Goal: Find specific page/section: Find specific page/section

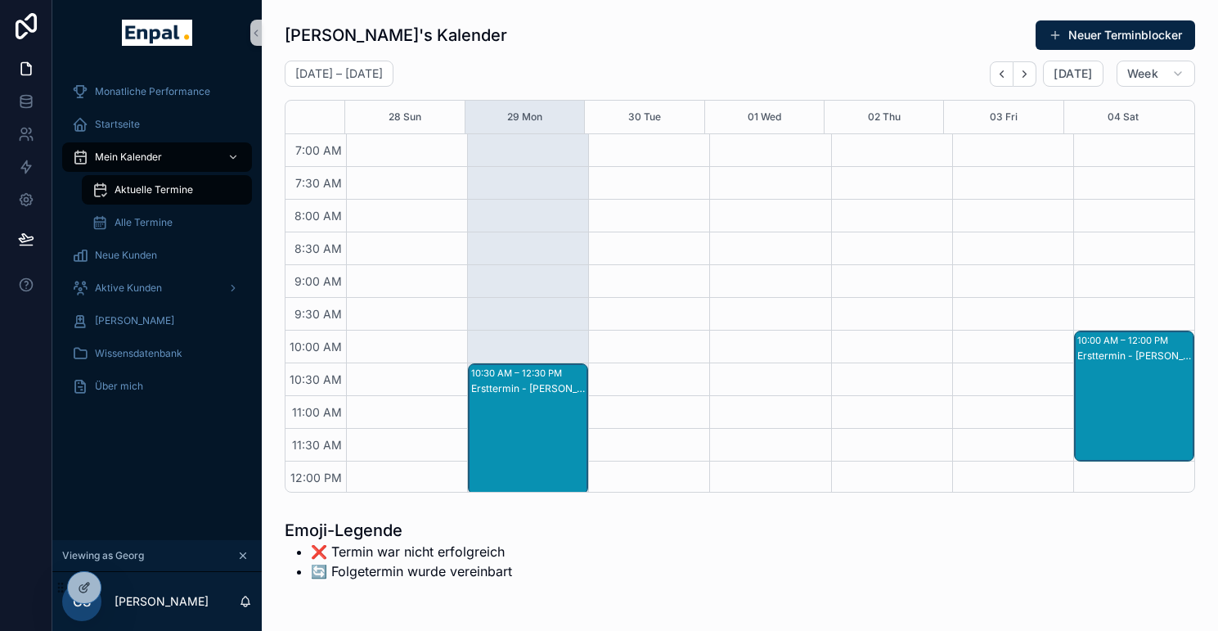
scroll to position [153, 0]
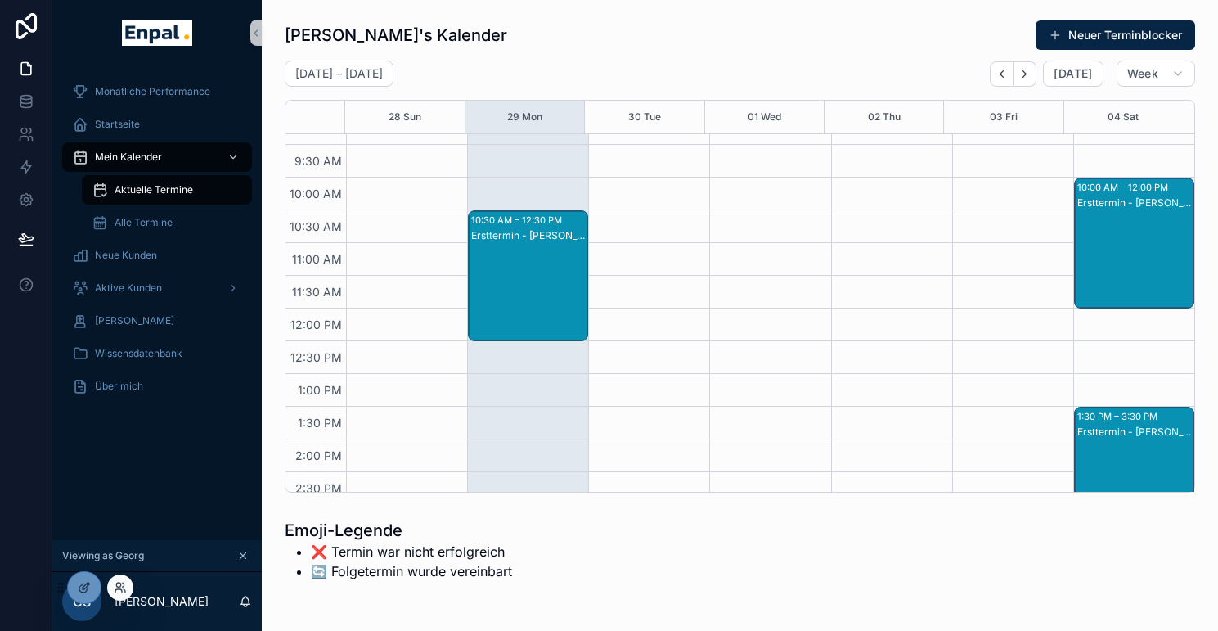
click at [128, 582] on div at bounding box center [120, 587] width 26 height 26
click at [122, 584] on icon at bounding box center [120, 587] width 13 height 13
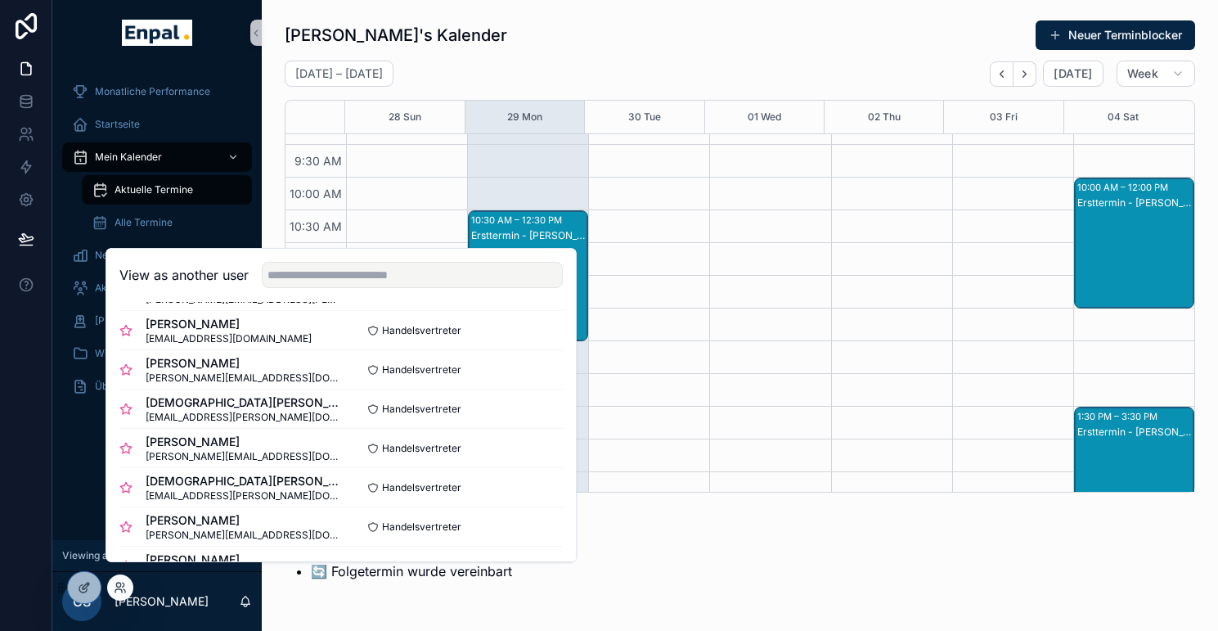
scroll to position [595, 0]
click at [532, 420] on button "Select" at bounding box center [541, 408] width 43 height 24
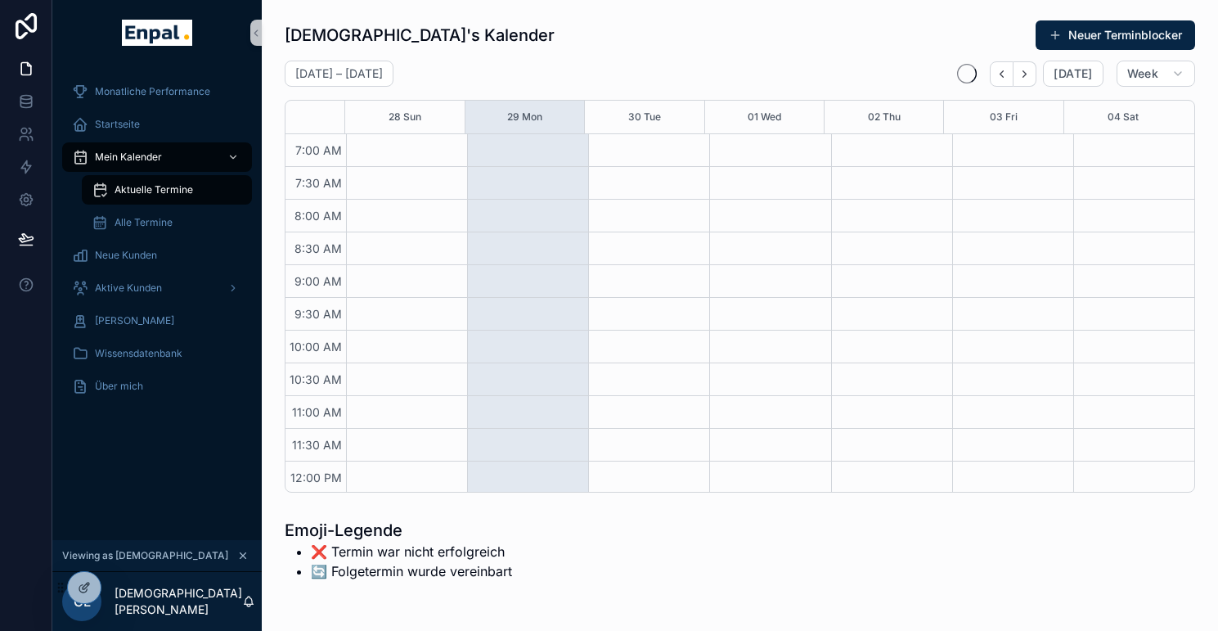
scroll to position [458, 0]
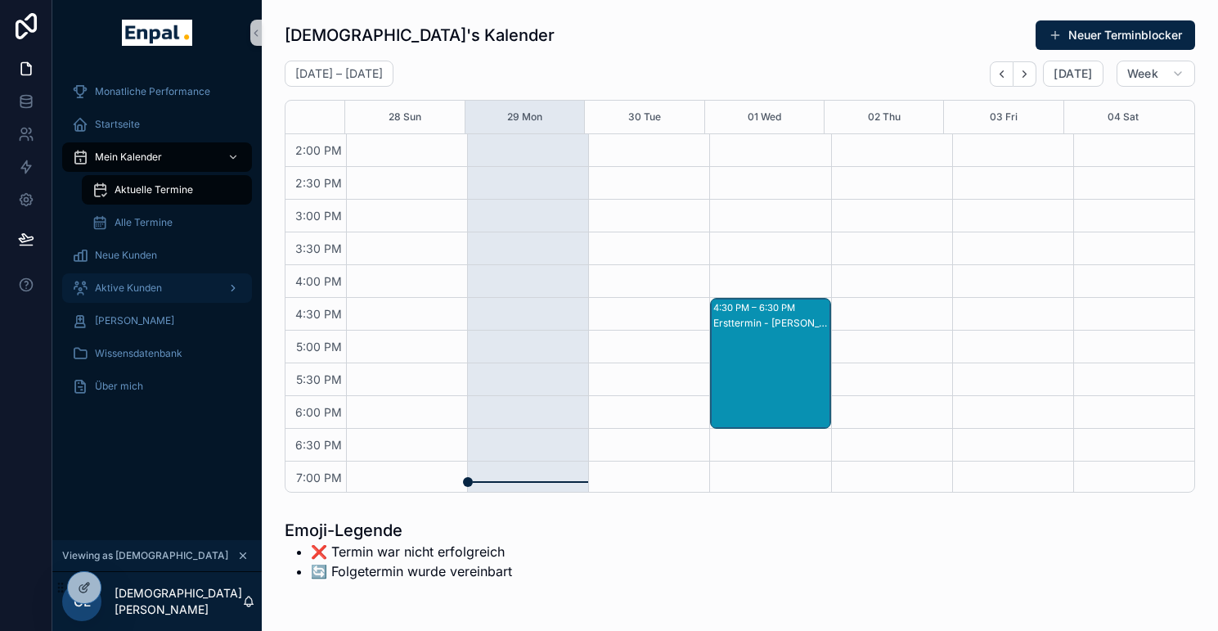
click at [153, 285] on span "Aktive Kunden" at bounding box center [128, 287] width 67 height 13
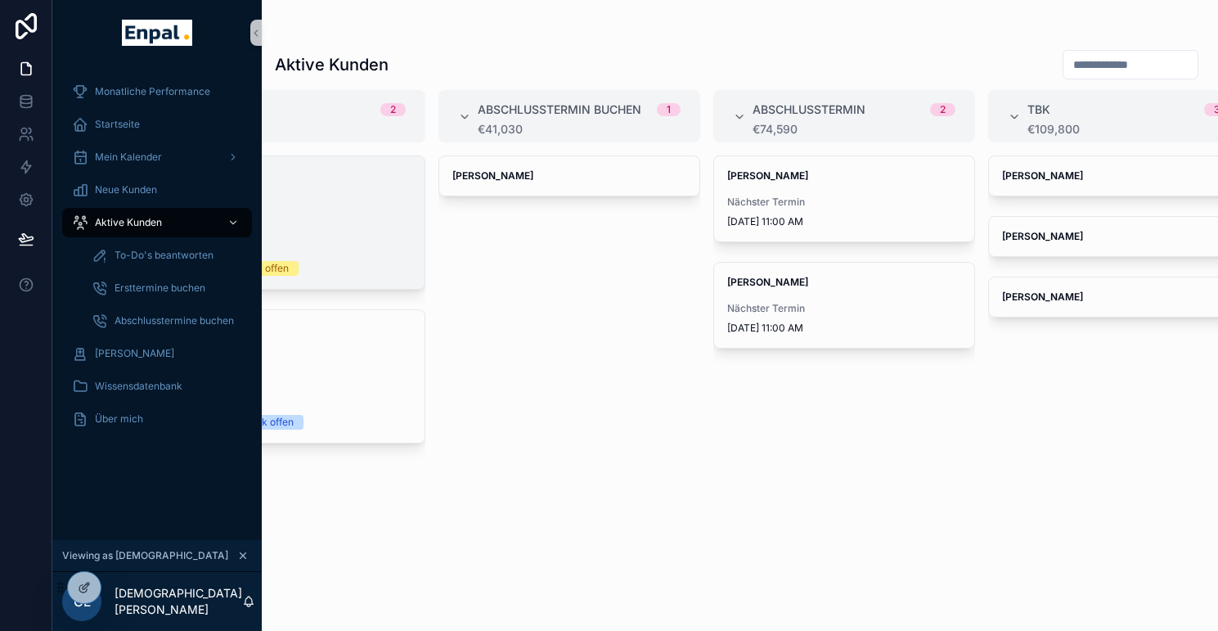
scroll to position [0, 694]
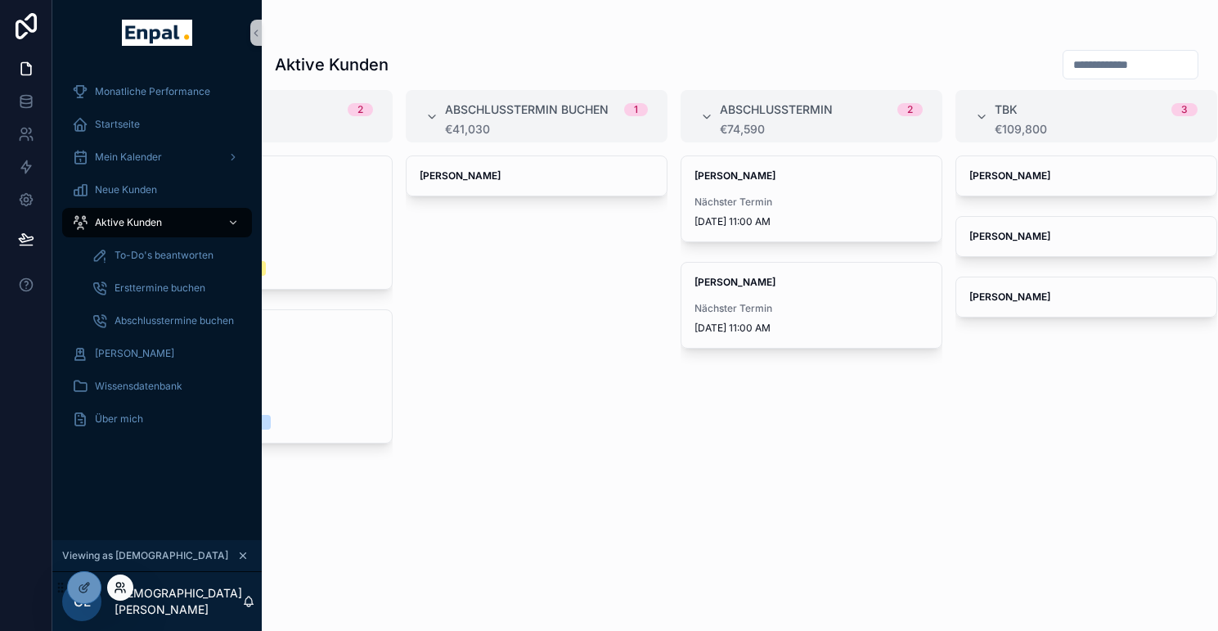
click at [122, 584] on icon at bounding box center [120, 587] width 13 height 13
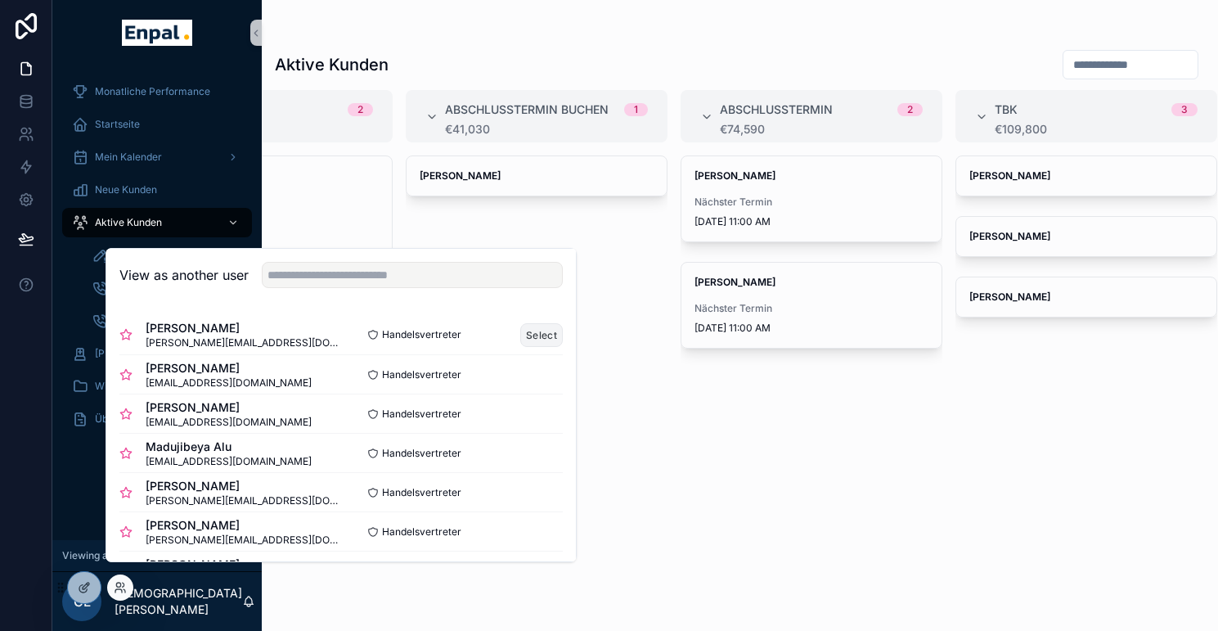
click at [520, 345] on button "Select" at bounding box center [541, 335] width 43 height 24
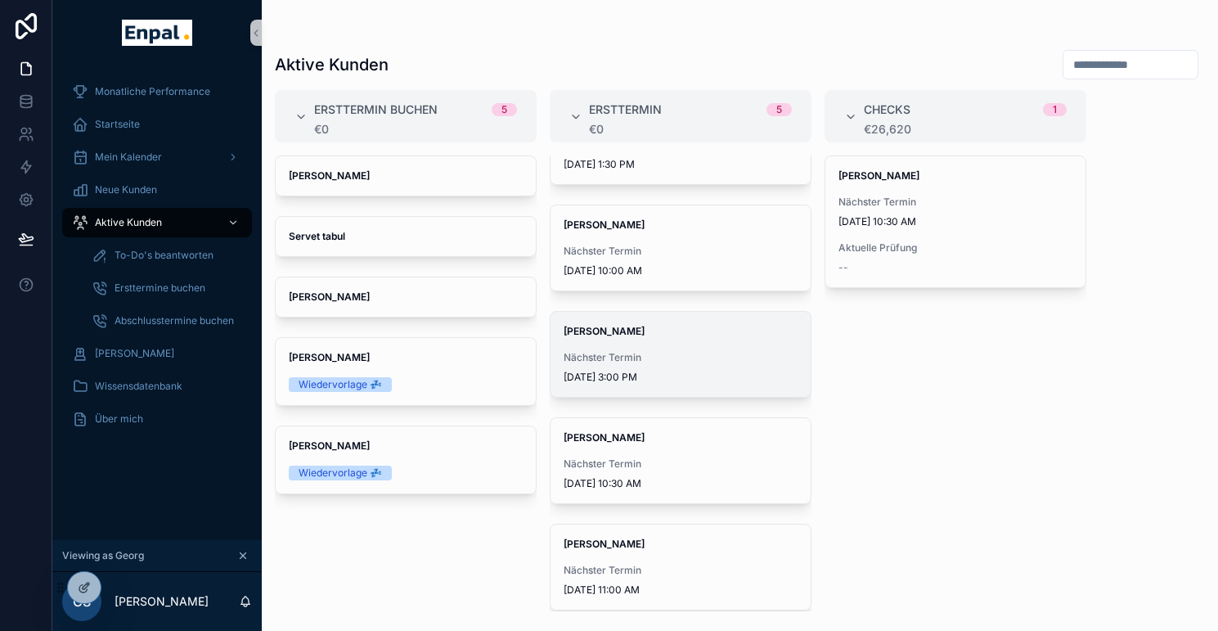
scroll to position [32, 0]
